Goal: Use online tool/utility

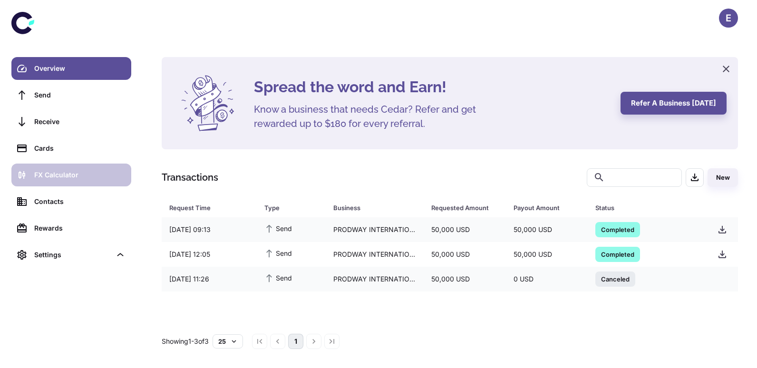
click at [75, 172] on div "FX Calculator" at bounding box center [79, 175] width 91 height 10
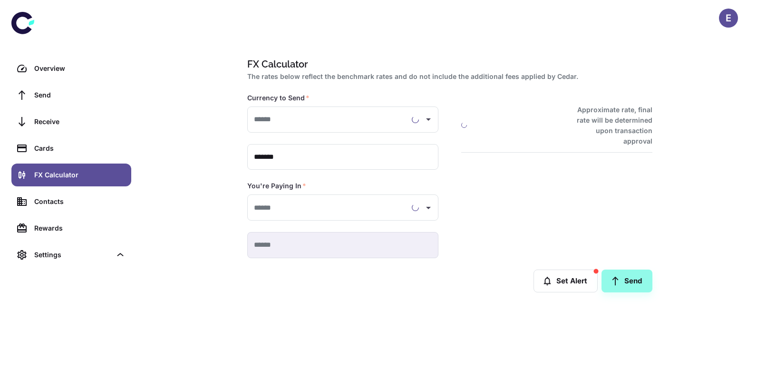
type input "**********"
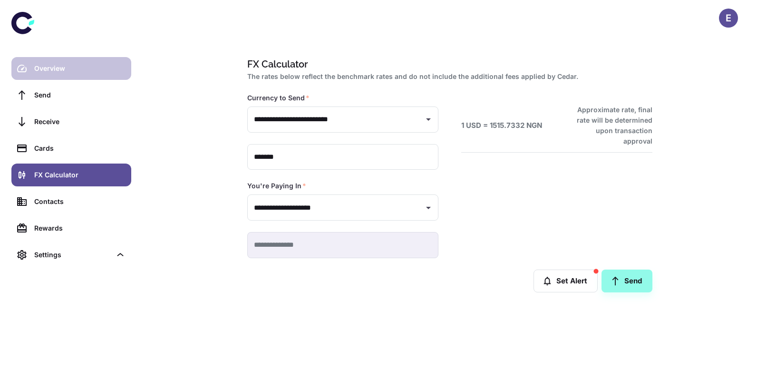
click at [57, 68] on div "Overview" at bounding box center [79, 68] width 91 height 10
